Goal: Task Accomplishment & Management: Manage account settings

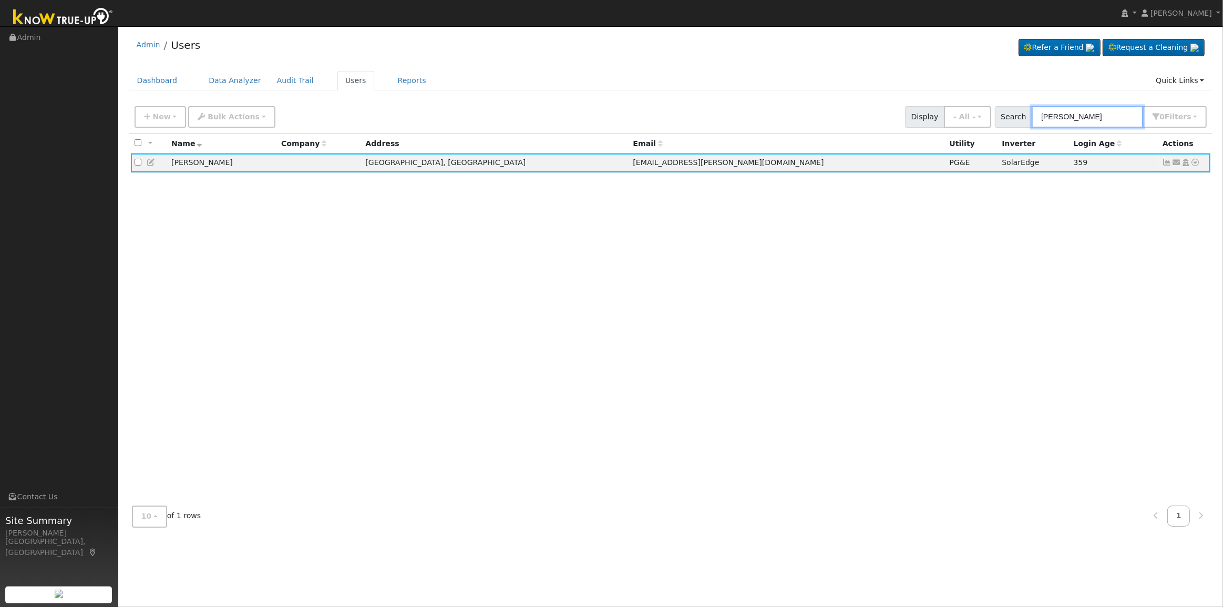
click at [1098, 118] on input "[PERSON_NAME]" at bounding box center [1086, 117] width 111 height 22
drag, startPoint x: 1102, startPoint y: 116, endPoint x: 926, endPoint y: 98, distance: 176.3
click at [931, 101] on div "New Add User Quick Add Quick Connect Quick Convert Lead Bulk Actions Send Email…" at bounding box center [670, 117] width 1083 height 32
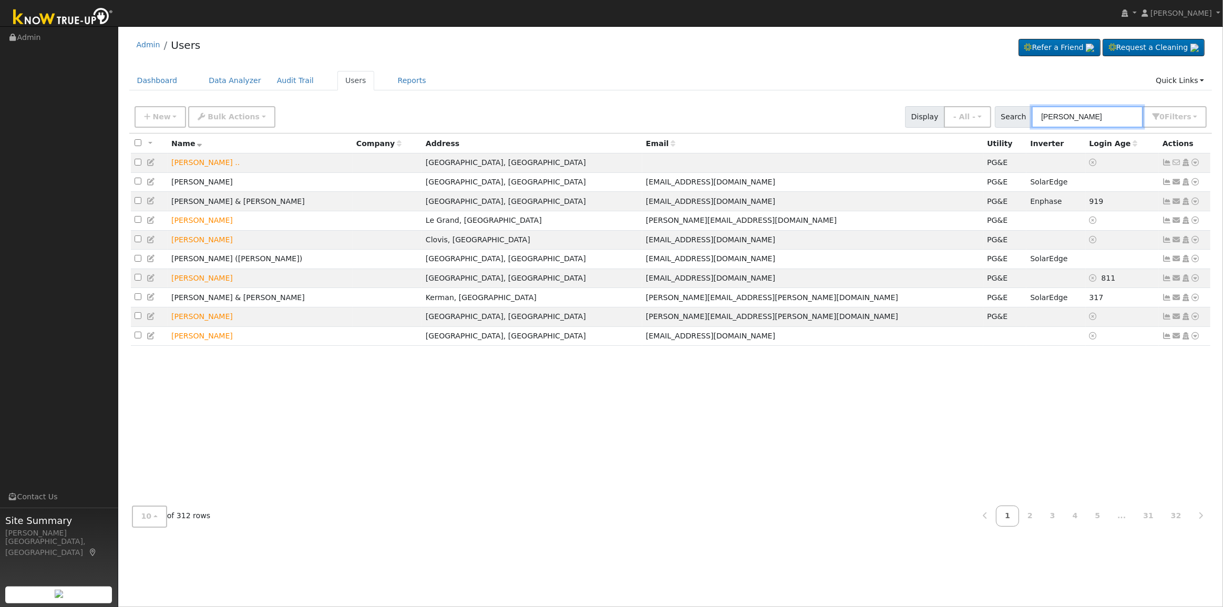
type input "[PERSON_NAME]"
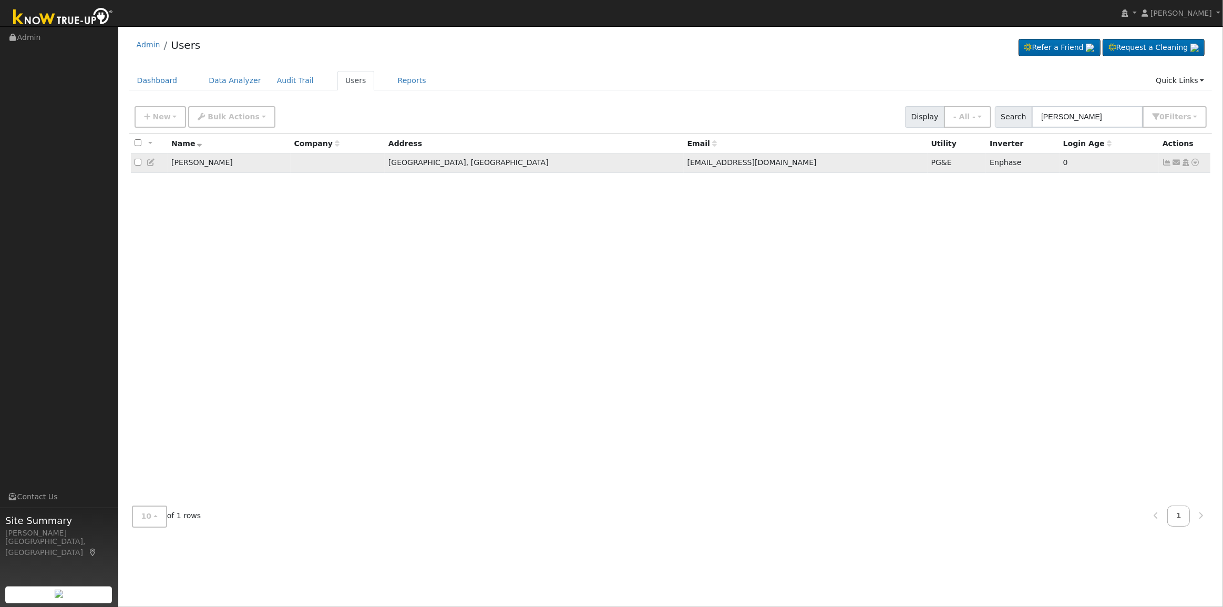
click at [1164, 166] on icon at bounding box center [1166, 162] width 9 height 7
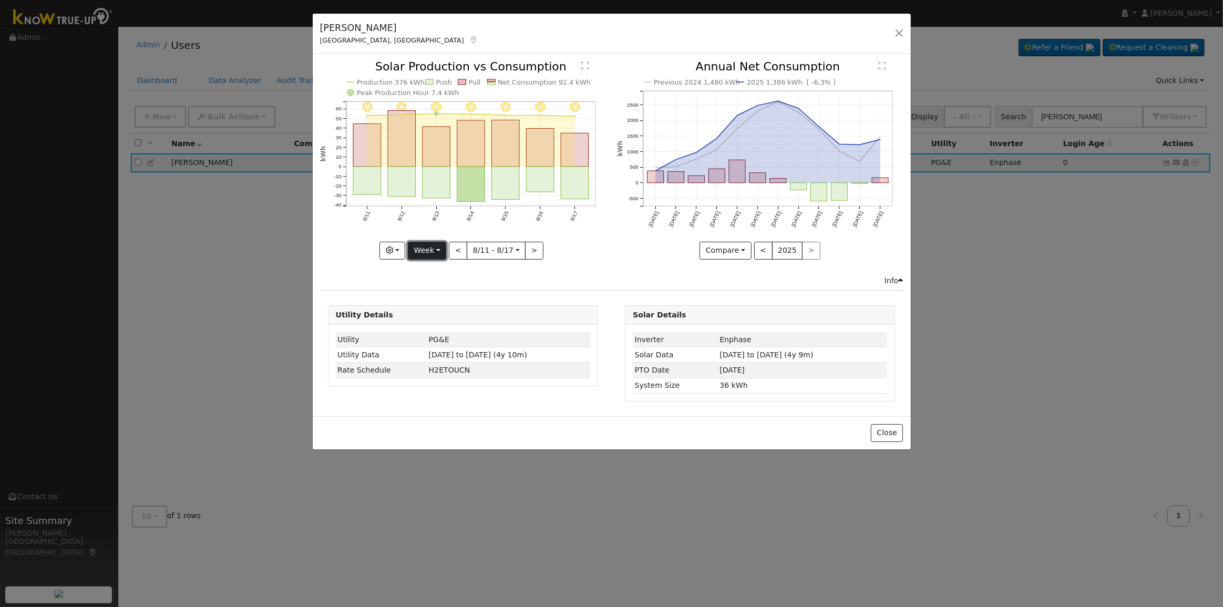
click at [437, 244] on button "Week" at bounding box center [427, 251] width 38 height 18
click at [434, 268] on link "Day" at bounding box center [444, 271] width 73 height 15
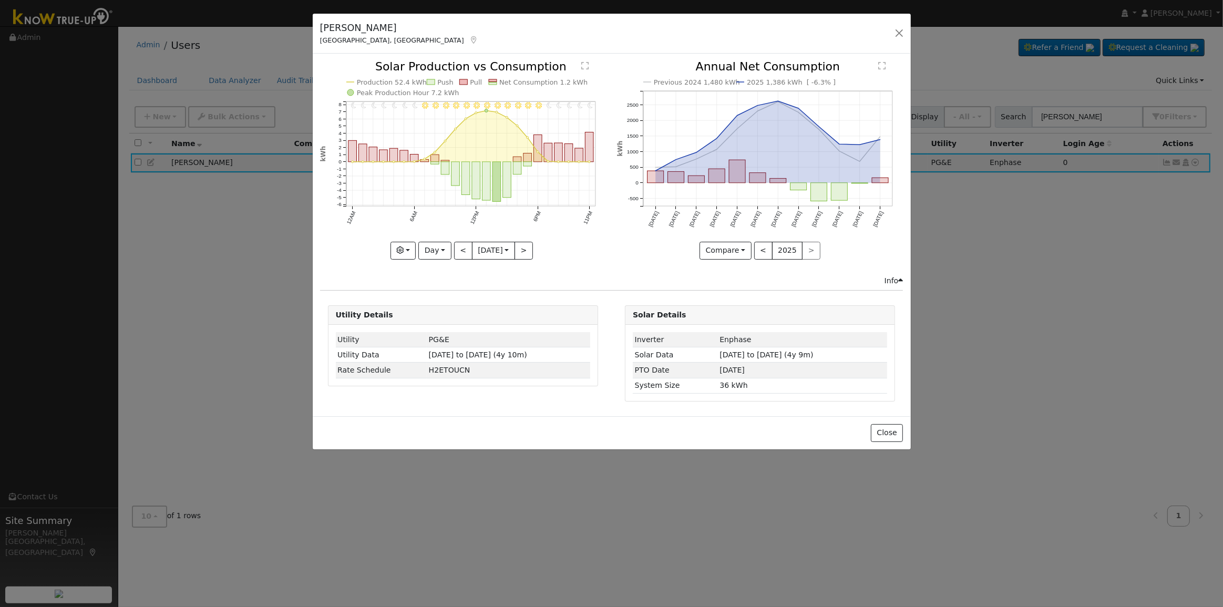
click at [909, 34] on div "[PERSON_NAME] Fresno, [GEOGRAPHIC_DATA] Default Account Default Account [STREET…" at bounding box center [612, 34] width 598 height 40
click at [454, 250] on button "<" at bounding box center [463, 251] width 18 height 18
click at [441, 250] on button "Day" at bounding box center [434, 251] width 33 height 18
click at [452, 306] on link "Month" at bounding box center [455, 301] width 73 height 15
type input "[DATE]"
